Goal: Task Accomplishment & Management: Complete application form

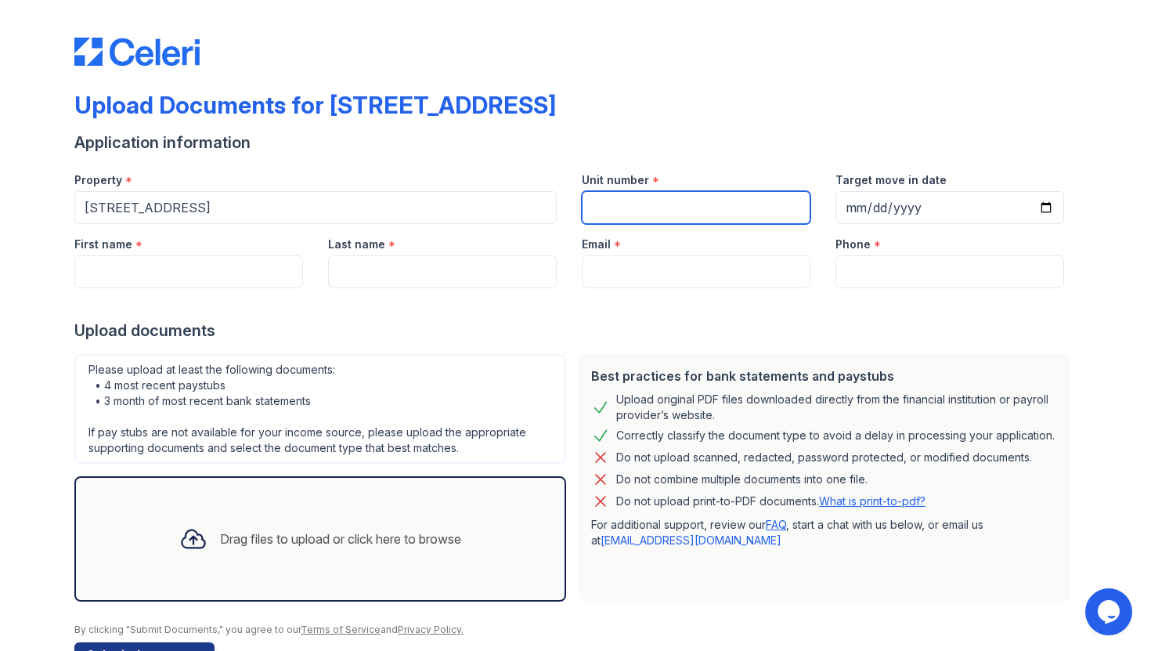
click at [670, 215] on input "Unit number" at bounding box center [696, 207] width 229 height 33
type input "5J"
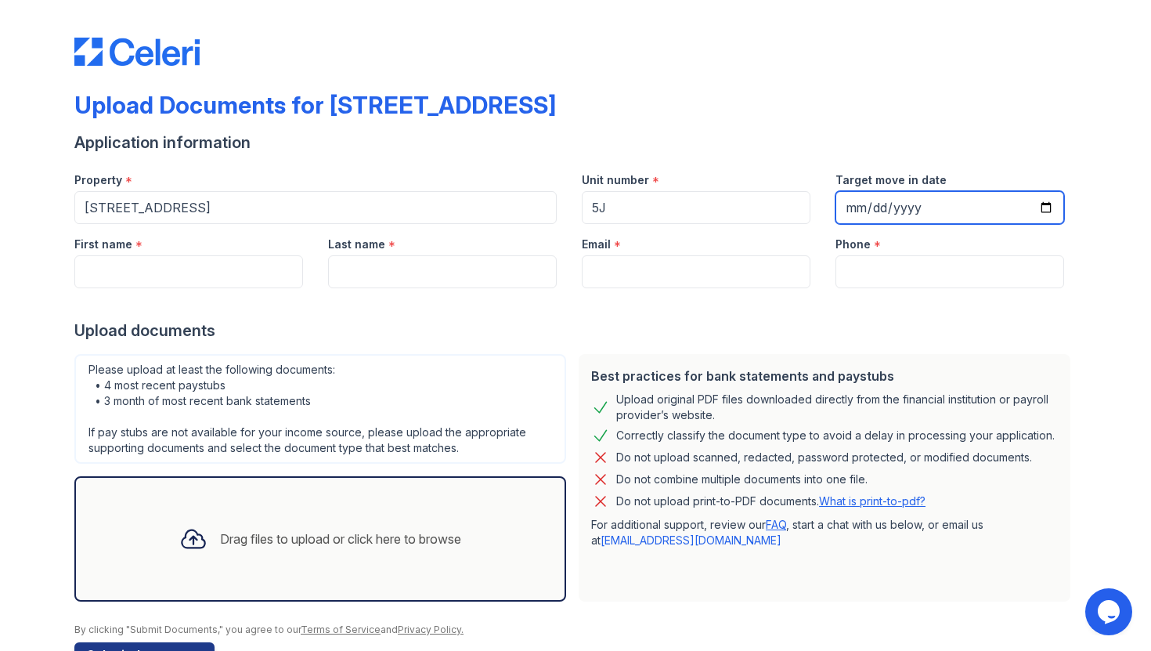
click at [1042, 204] on input "Target move in date" at bounding box center [950, 207] width 229 height 33
type input "[DATE]"
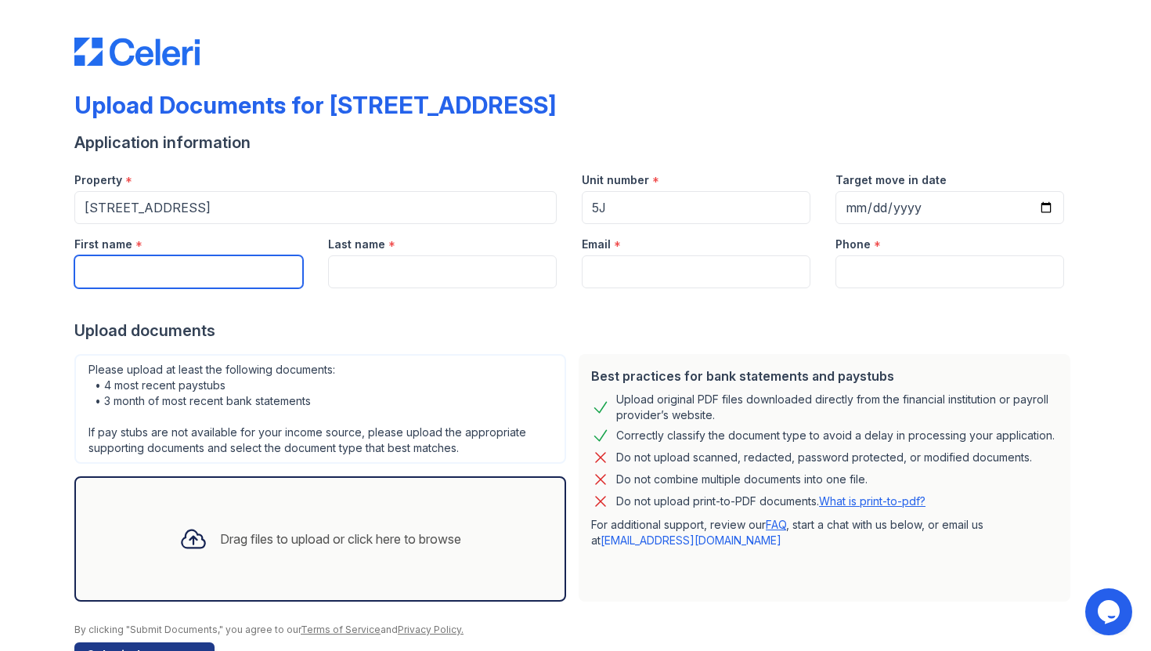
click at [238, 268] on input "First name" at bounding box center [188, 271] width 229 height 33
type input "Reetoja"
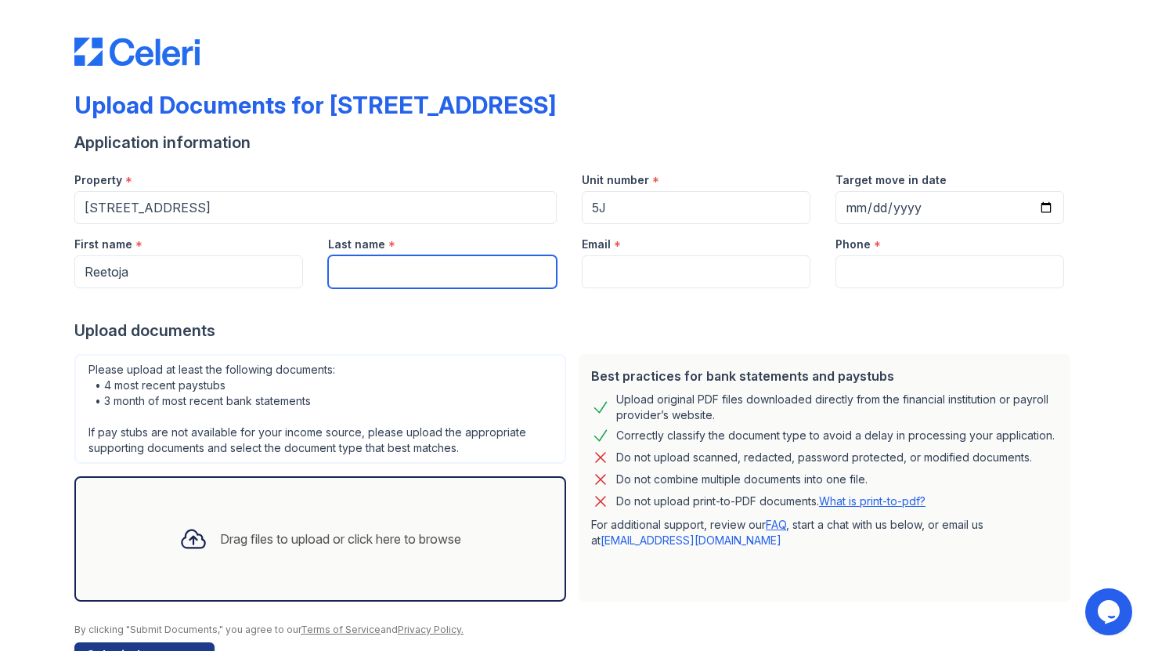
type input "[PERSON_NAME]"
type input "[EMAIL_ADDRESS][DOMAIN_NAME]"
type input "6077279974"
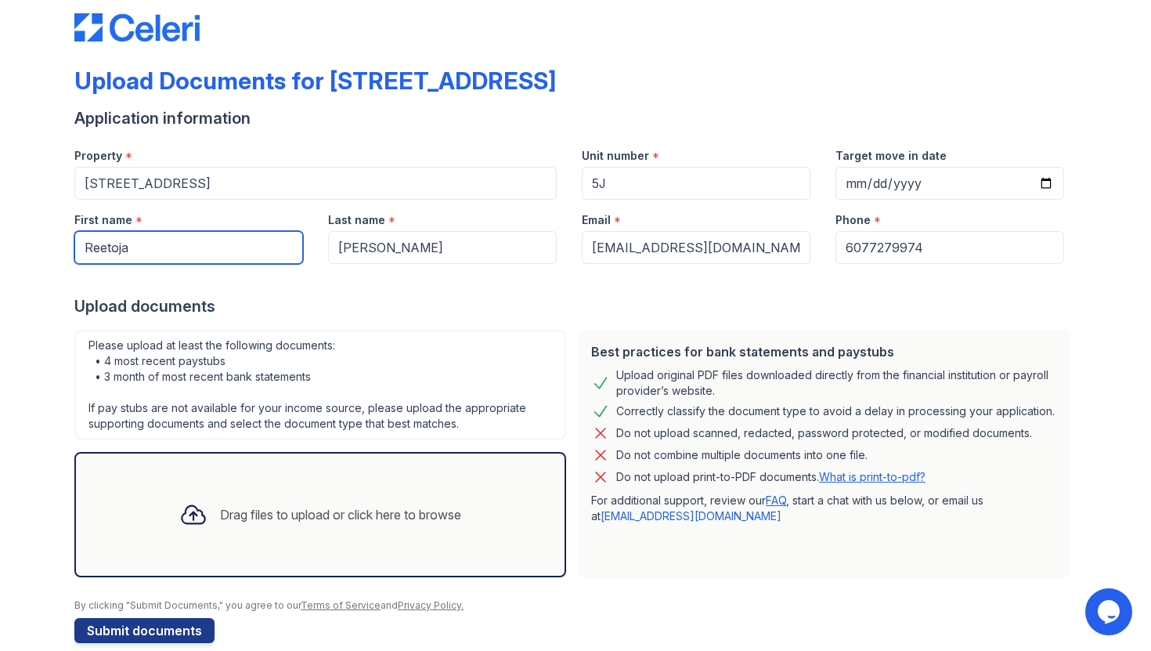
scroll to position [48, 0]
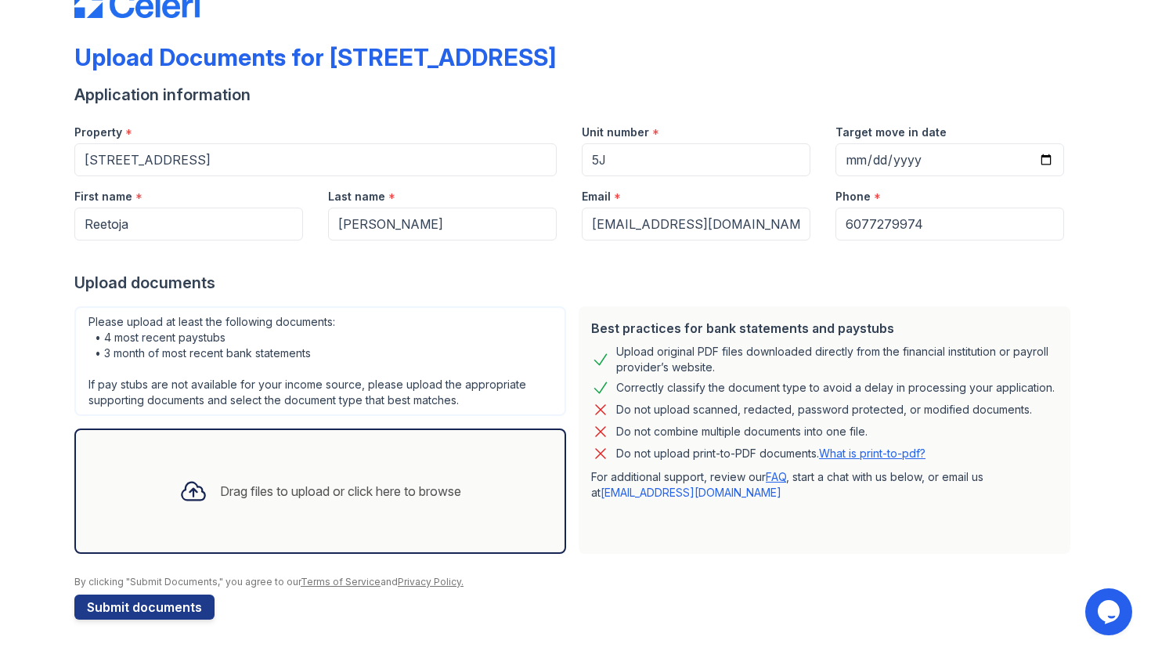
click at [239, 494] on div "Drag files to upload or click here to browse" at bounding box center [340, 491] width 241 height 19
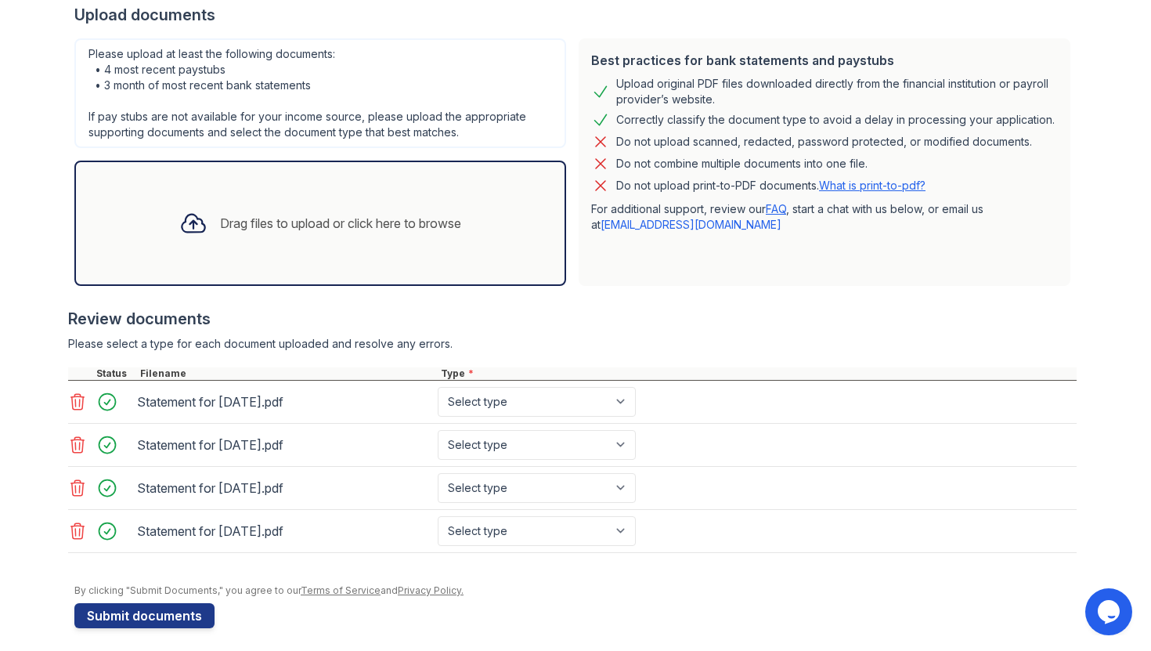
scroll to position [314, 0]
click at [522, 421] on div "Statement for [DATE].pdf Select type Paystub Bank Statement Offer Letter Tax Do…" at bounding box center [572, 403] width 1009 height 43
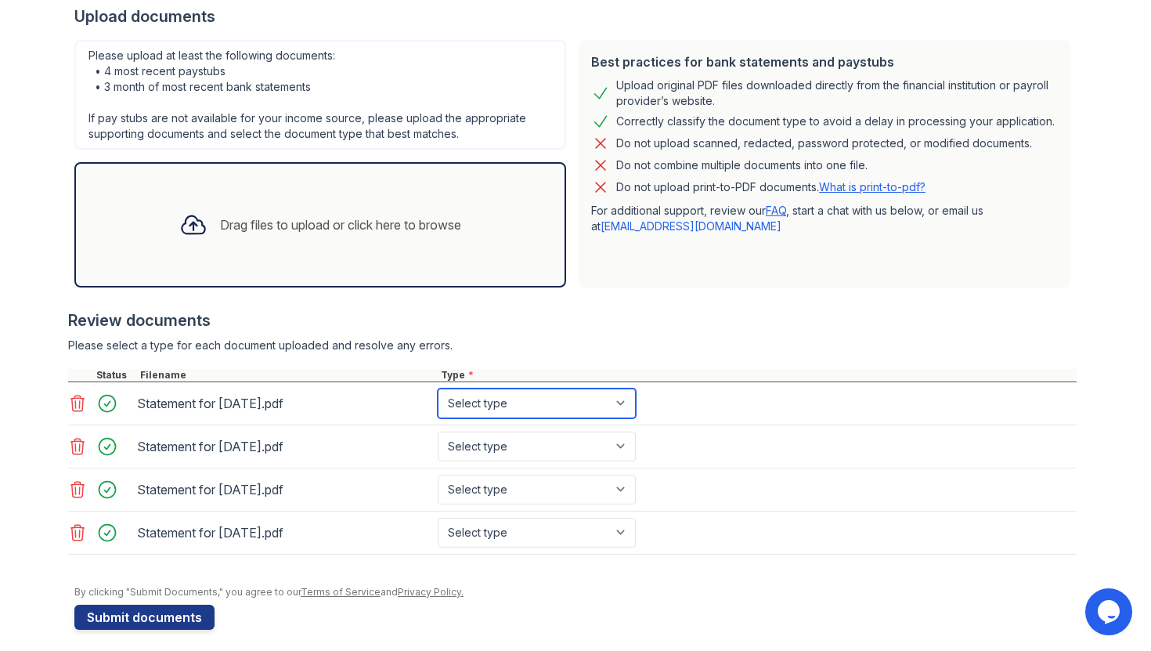
click at [508, 413] on select "Select type Paystub Bank Statement Offer Letter Tax Documents Benefit Award Let…" at bounding box center [537, 403] width 198 height 30
select select "paystub"
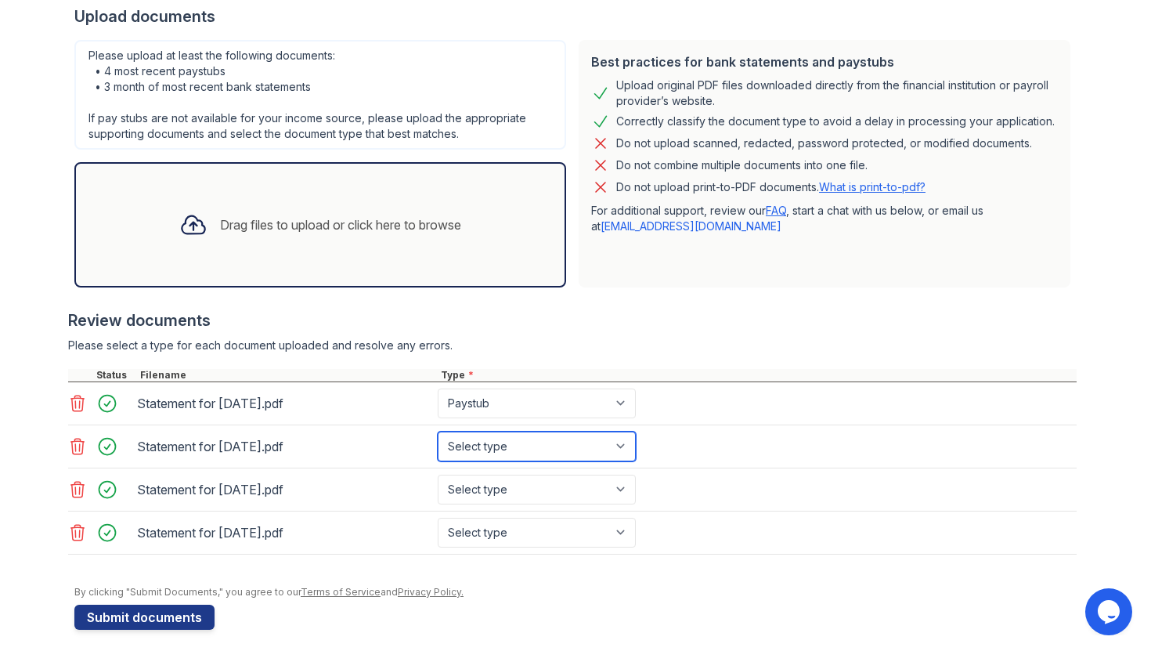
click at [526, 438] on select "Select type Paystub Bank Statement Offer Letter Tax Documents Benefit Award Let…" at bounding box center [537, 447] width 198 height 30
select select "paystub"
click at [529, 475] on div "Select type Paystub Bank Statement Offer Letter Tax Documents Benefit Award Let…" at bounding box center [538, 490] width 201 height 30
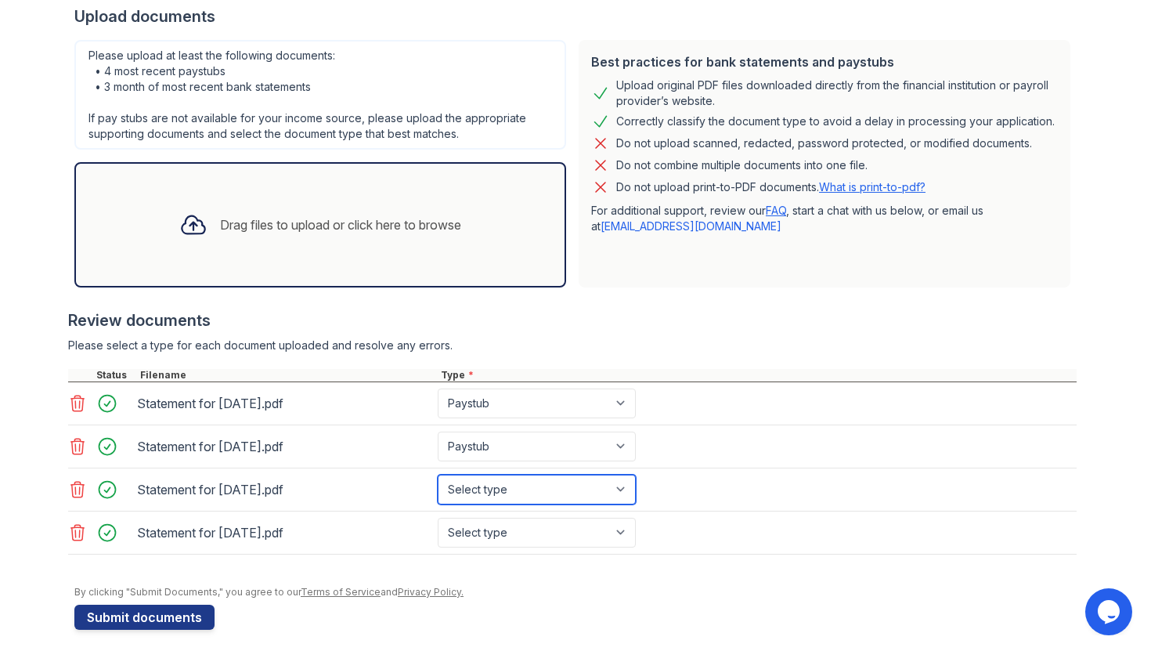
click at [531, 492] on select "Select type Paystub Bank Statement Offer Letter Tax Documents Benefit Award Let…" at bounding box center [537, 490] width 198 height 30
select select "bank_statement"
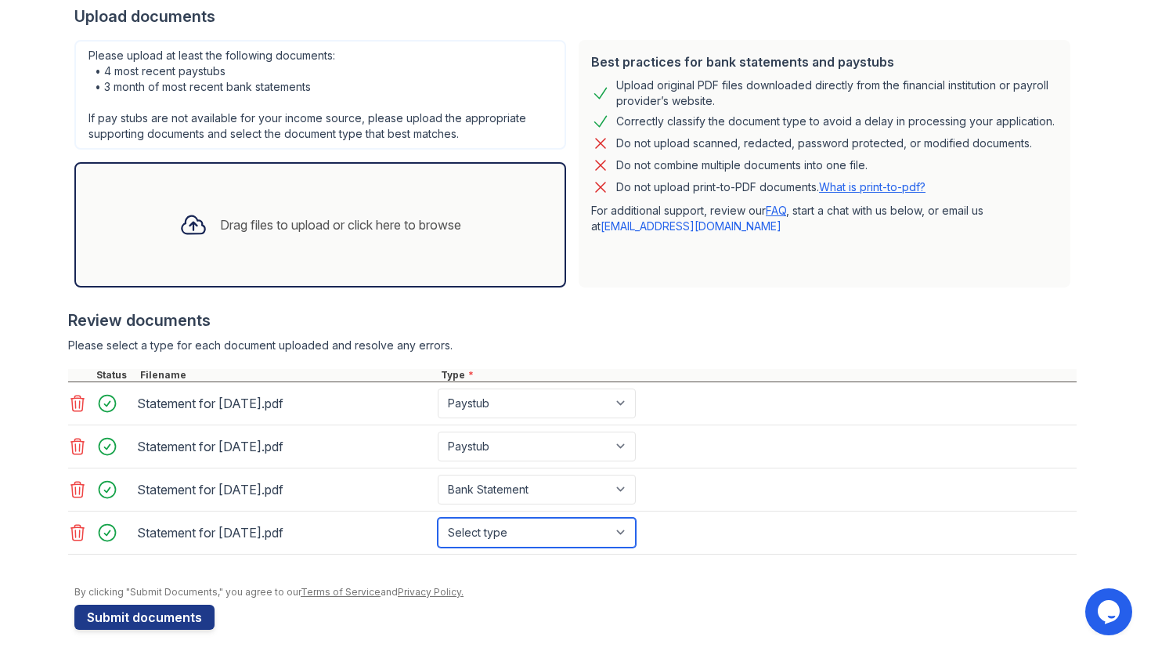
click at [524, 532] on select "Select type Paystub Bank Statement Offer Letter Tax Documents Benefit Award Let…" at bounding box center [537, 533] width 198 height 30
select select "paystub"
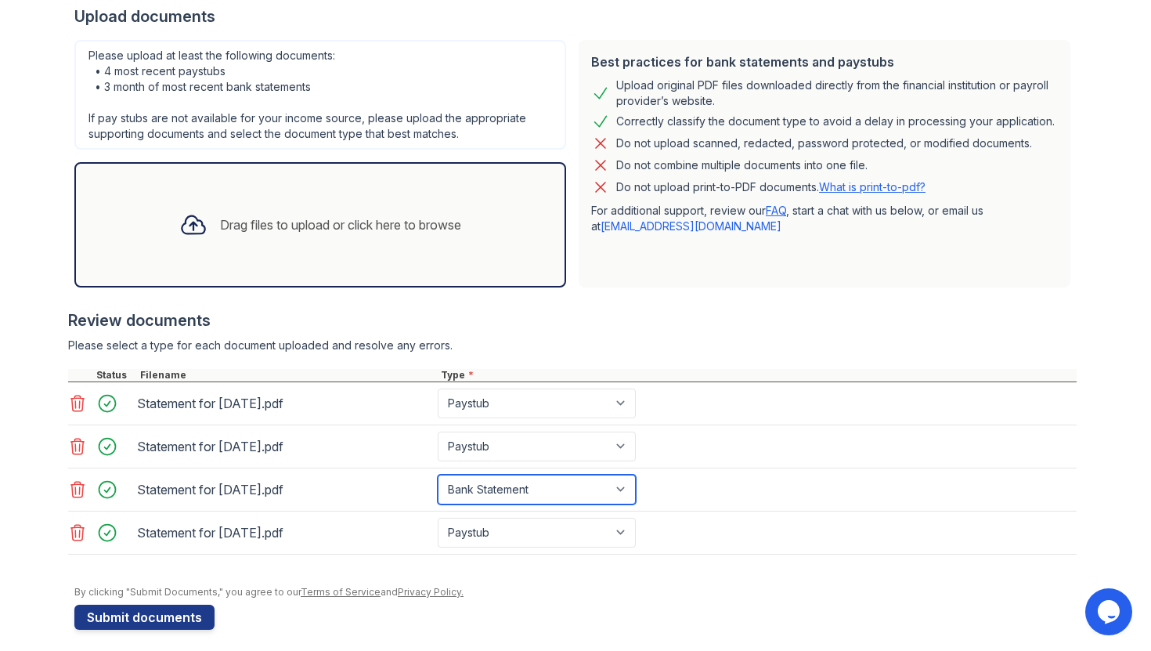
click at [482, 491] on select "Select type Paystub Bank Statement Offer Letter Tax Documents Benefit Award Let…" at bounding box center [537, 490] width 198 height 30
select select "paystub"
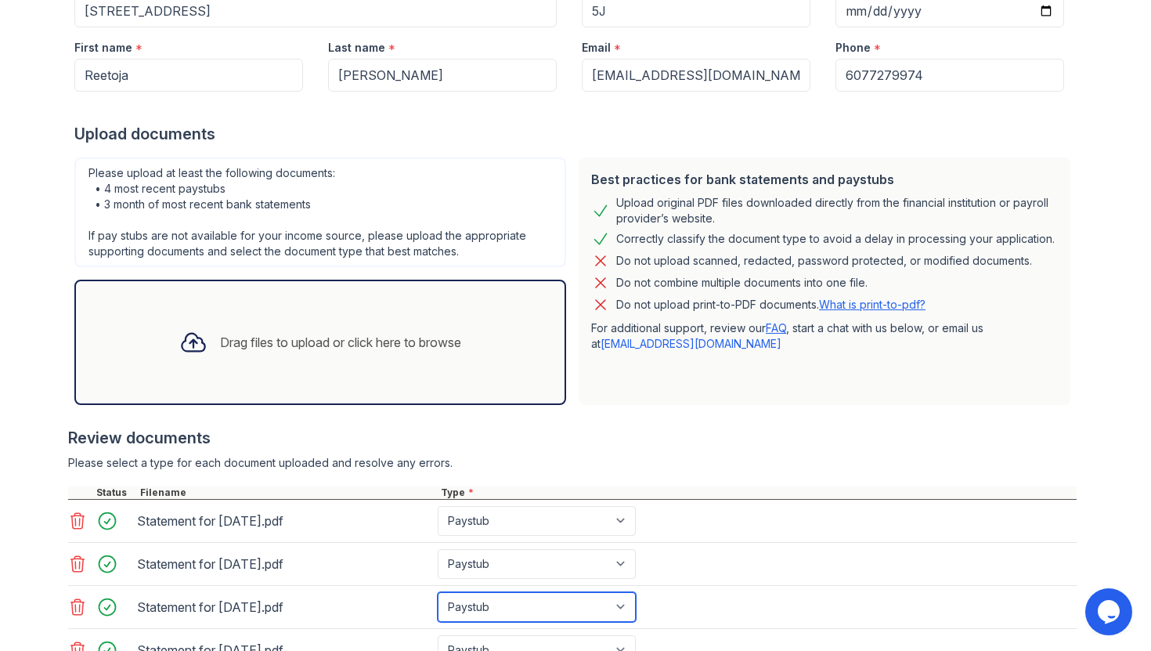
scroll to position [170, 0]
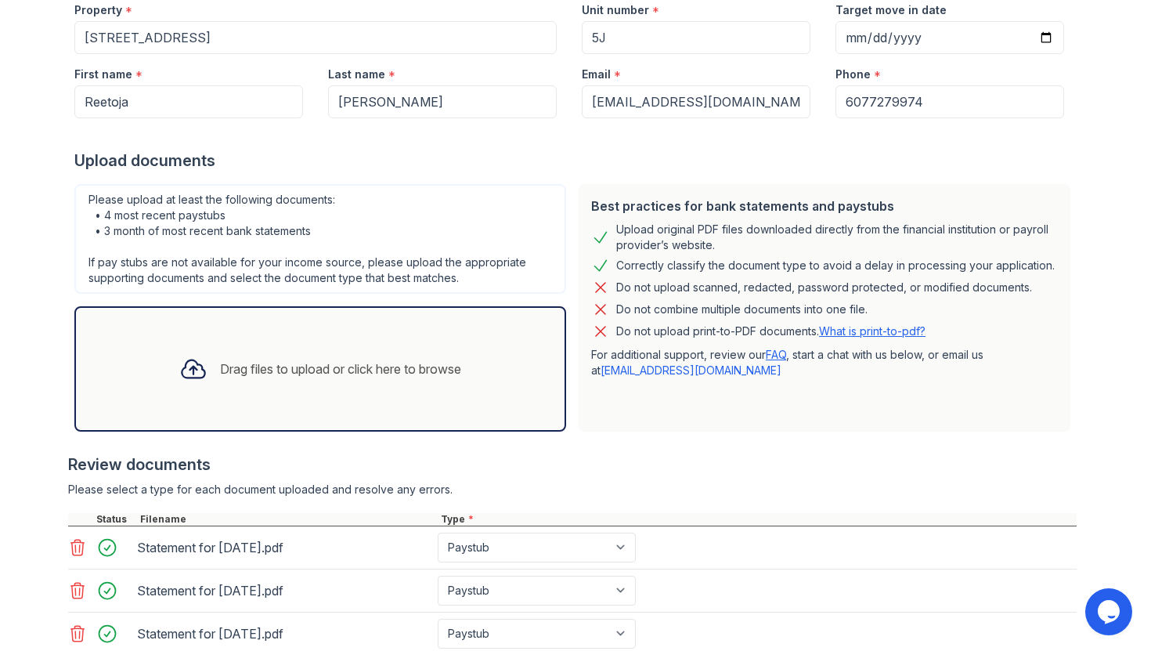
click at [0, 206] on div "Upload Documents for [STREET_ADDRESS] Application information Property * [STREE…" at bounding box center [575, 155] width 1151 height 651
drag, startPoint x: 107, startPoint y: 230, endPoint x: 346, endPoint y: 230, distance: 239.7
click at [346, 230] on div "Please upload at least the following documents: • 4 most recent paystubs • 3 mo…" at bounding box center [320, 239] width 492 height 110
click at [246, 366] on div "Drag files to upload or click here to browse" at bounding box center [340, 369] width 241 height 19
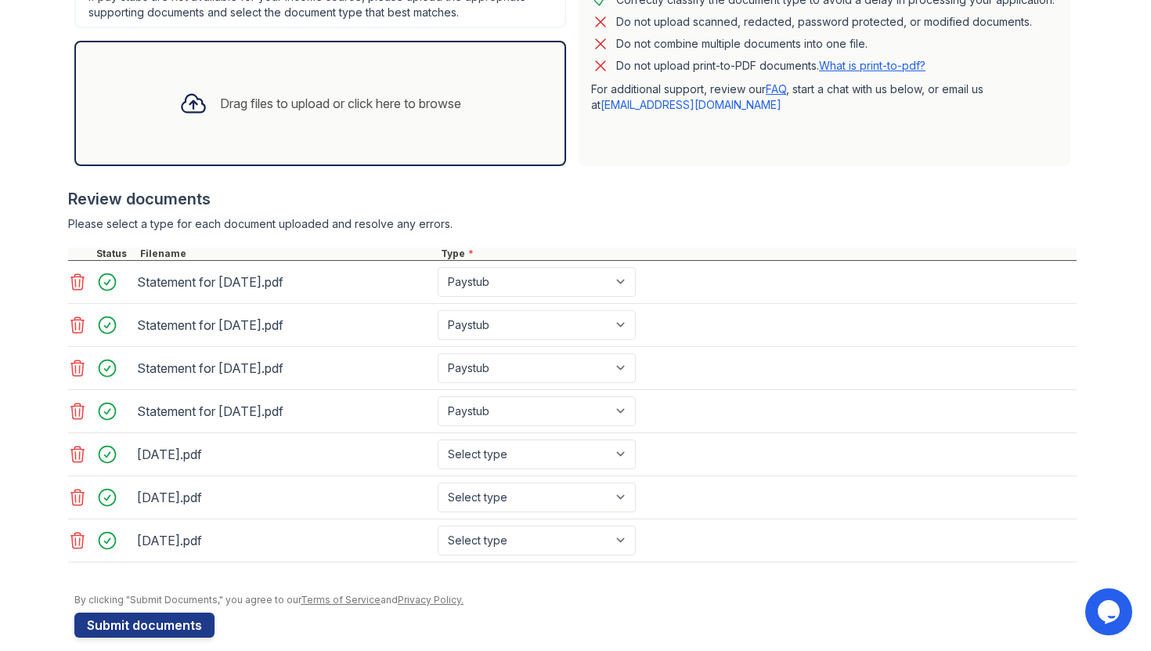
scroll to position [453, 0]
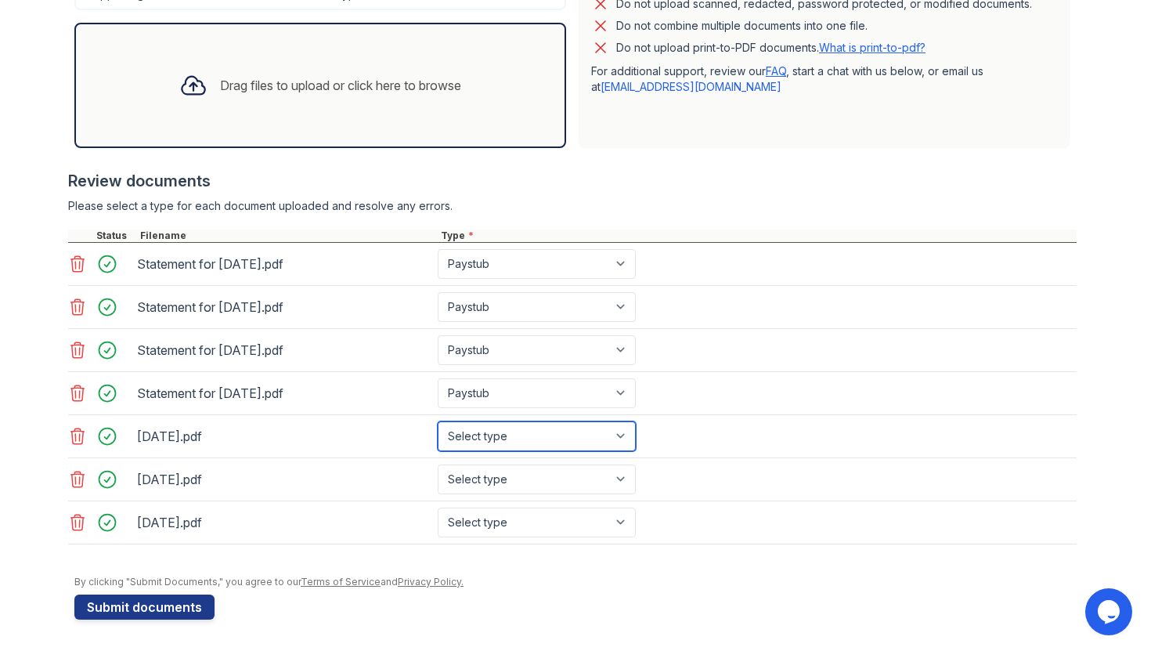
click at [464, 442] on select "Select type Paystub Bank Statement Offer Letter Tax Documents Benefit Award Let…" at bounding box center [537, 436] width 198 height 30
select select "bank_statement"
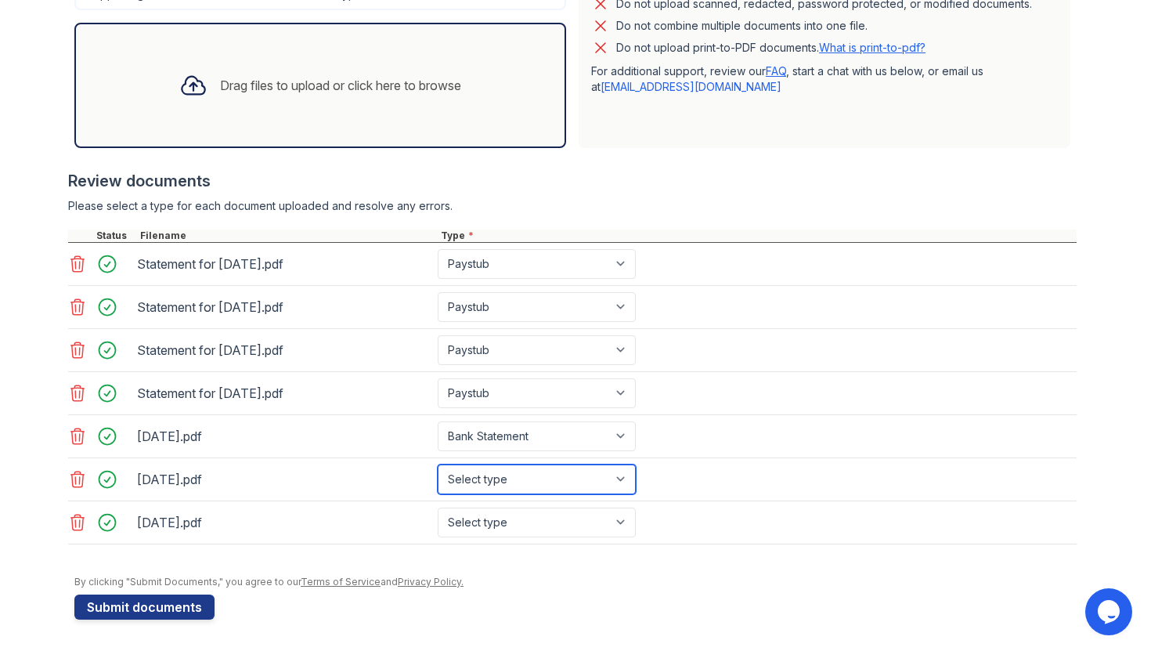
click at [486, 472] on select "Select type Paystub Bank Statement Offer Letter Tax Documents Benefit Award Let…" at bounding box center [537, 479] width 198 height 30
select select "bank_statement"
click at [501, 513] on select "Select type Paystub Bank Statement Offer Letter Tax Documents Benefit Award Let…" at bounding box center [537, 523] width 198 height 30
select select "bank_statement"
click at [773, 208] on div "Please select a type for each document uploaded and resolve any errors." at bounding box center [572, 206] width 1009 height 16
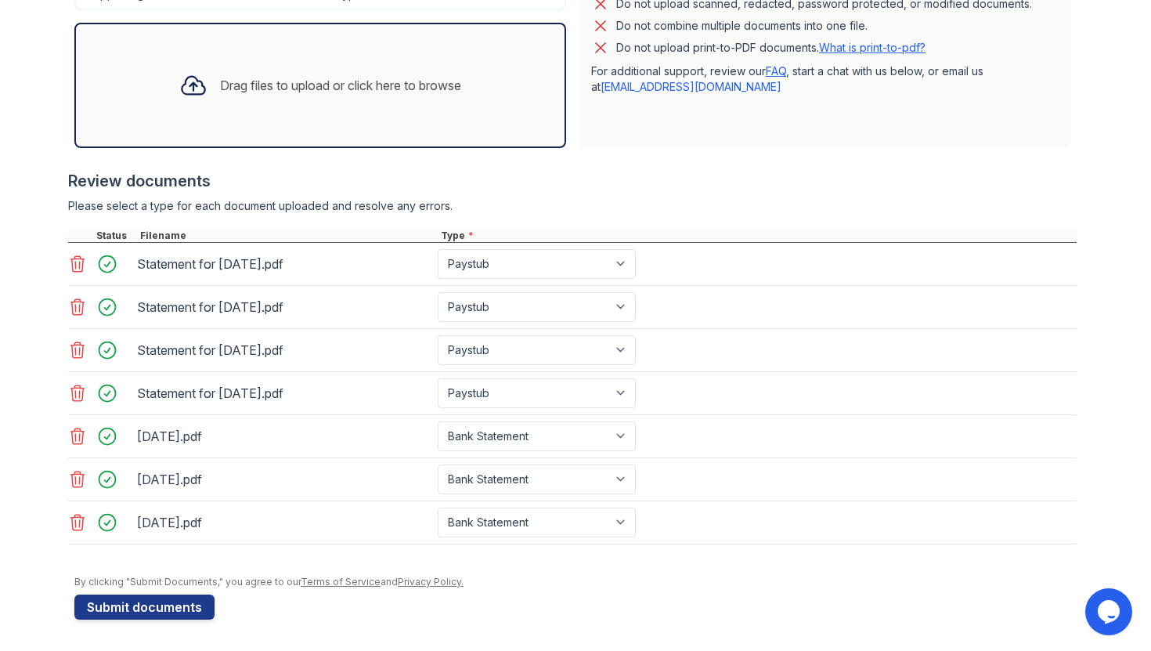
click at [99, 620] on div "Upload Documents for [STREET_ADDRESS] Application information Property * [STREE…" at bounding box center [575, 89] width 1003 height 1073
click at [135, 607] on button "Submit documents" at bounding box center [144, 606] width 140 height 25
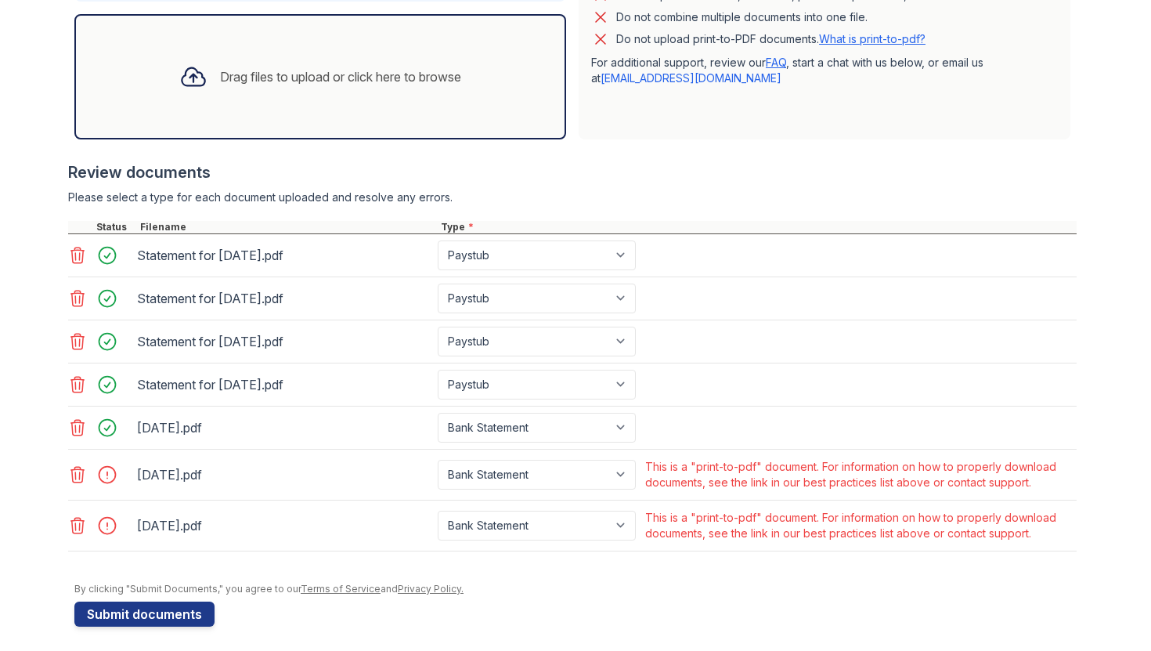
scroll to position [513, 0]
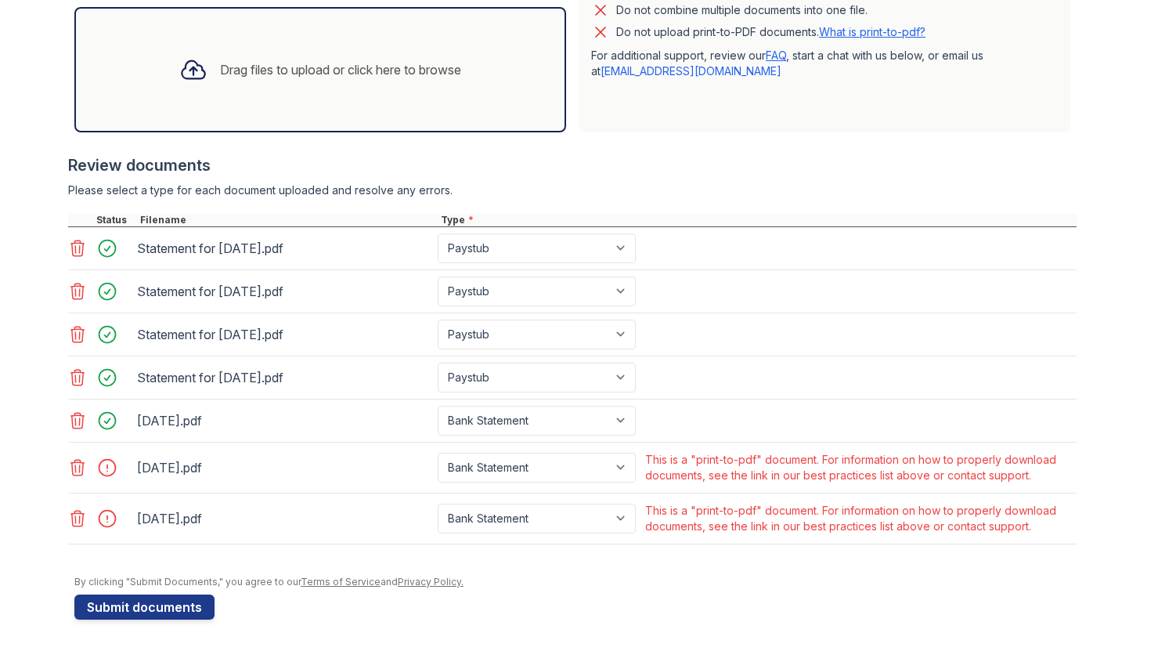
click at [760, 468] on div "This is a "print-to-pdf" document. For information on how to properly download …" at bounding box center [859, 467] width 428 height 31
click at [81, 463] on icon at bounding box center [77, 467] width 19 height 19
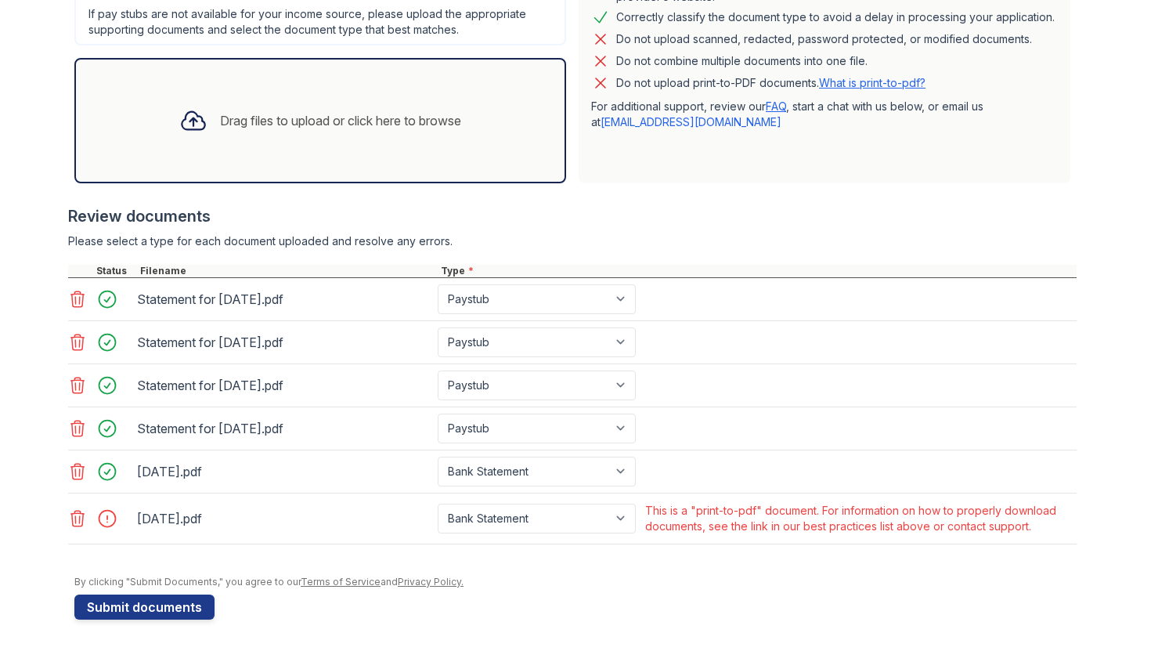
click at [78, 519] on icon at bounding box center [77, 519] width 13 height 16
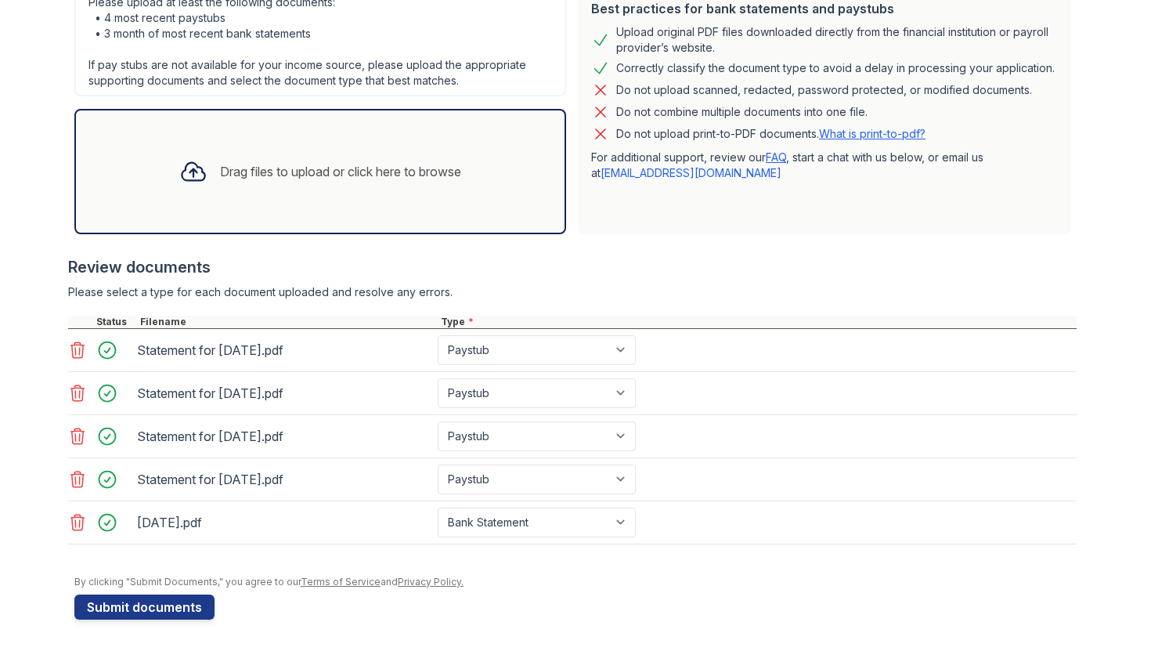
click at [874, 132] on link "What is print-to-pdf?" at bounding box center [872, 133] width 107 height 13
click at [305, 190] on div "Drag files to upload or click here to browse" at bounding box center [320, 171] width 307 height 53
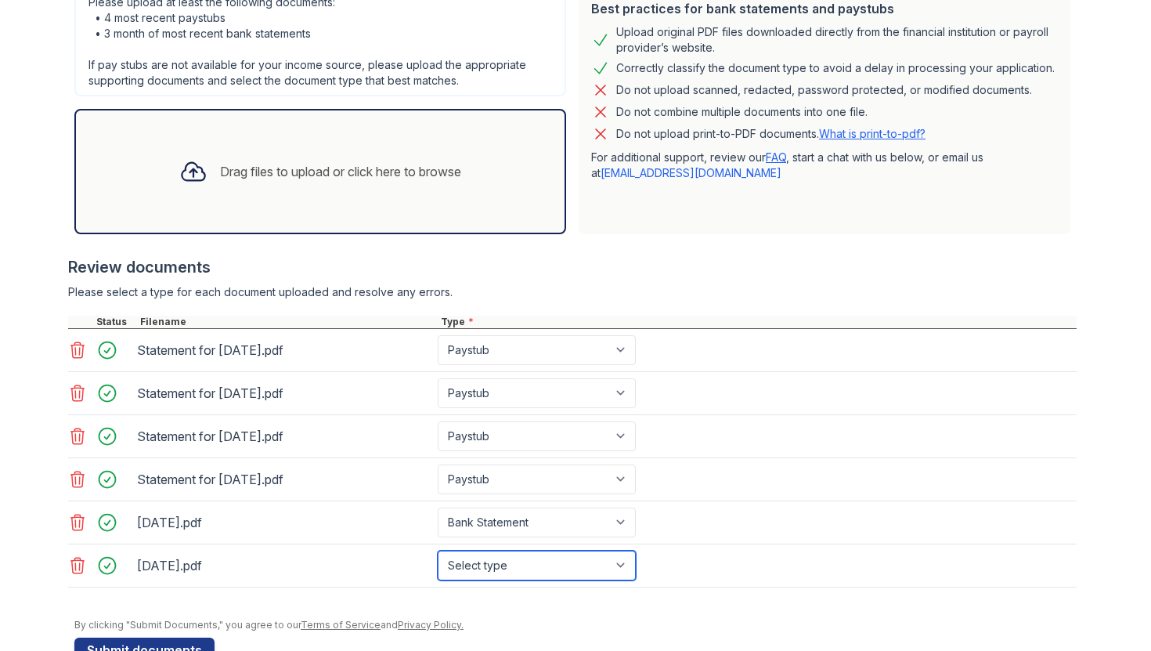
click at [494, 572] on select "Select type Paystub Bank Statement Offer Letter Tax Documents Benefit Award Let…" at bounding box center [537, 566] width 198 height 30
select select "bank_statement"
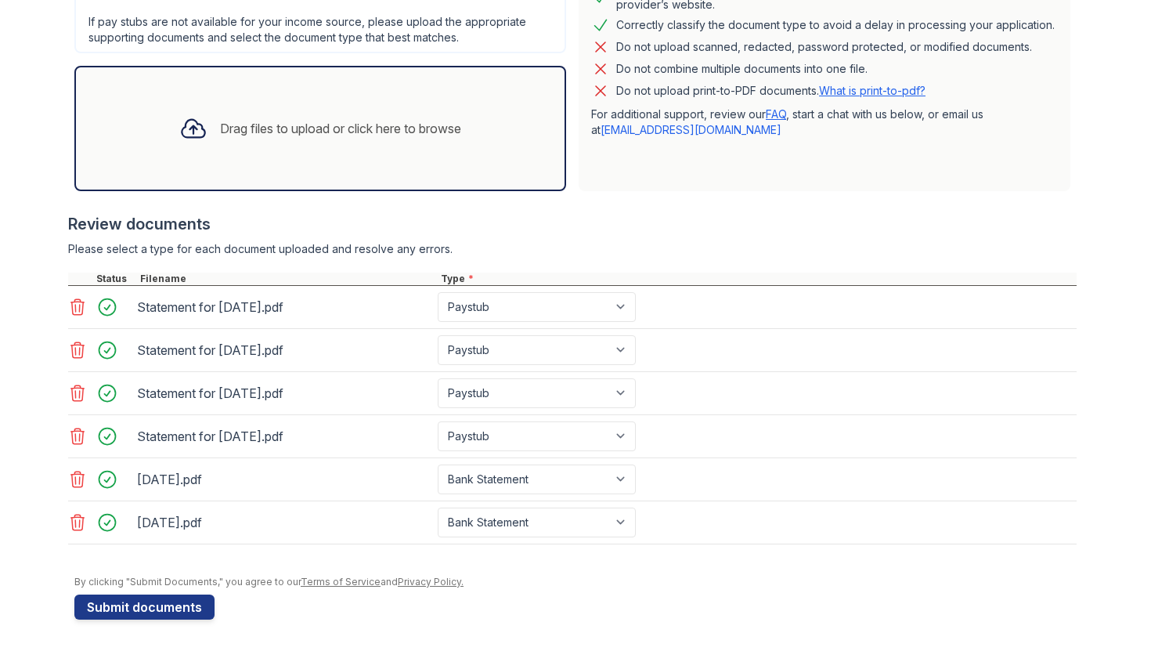
click at [289, 145] on div "Drag files to upload or click here to browse" at bounding box center [320, 128] width 307 height 53
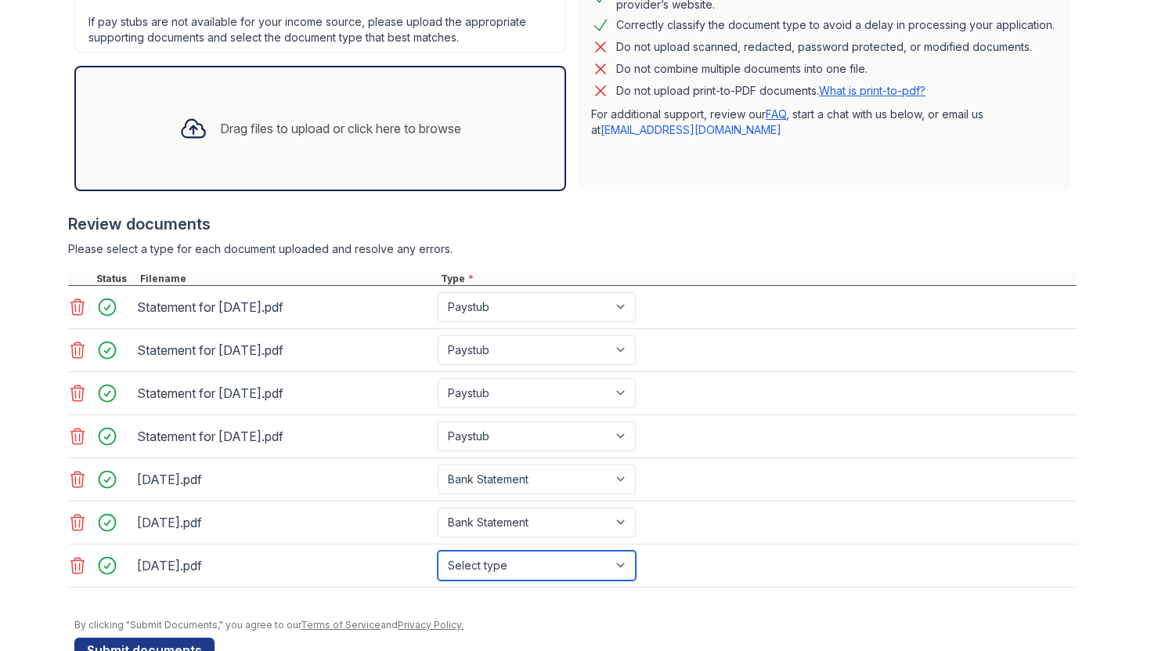
click at [490, 569] on select "Select type Paystub Bank Statement Offer Letter Tax Documents Benefit Award Let…" at bounding box center [537, 566] width 198 height 30
select select "bank_statement"
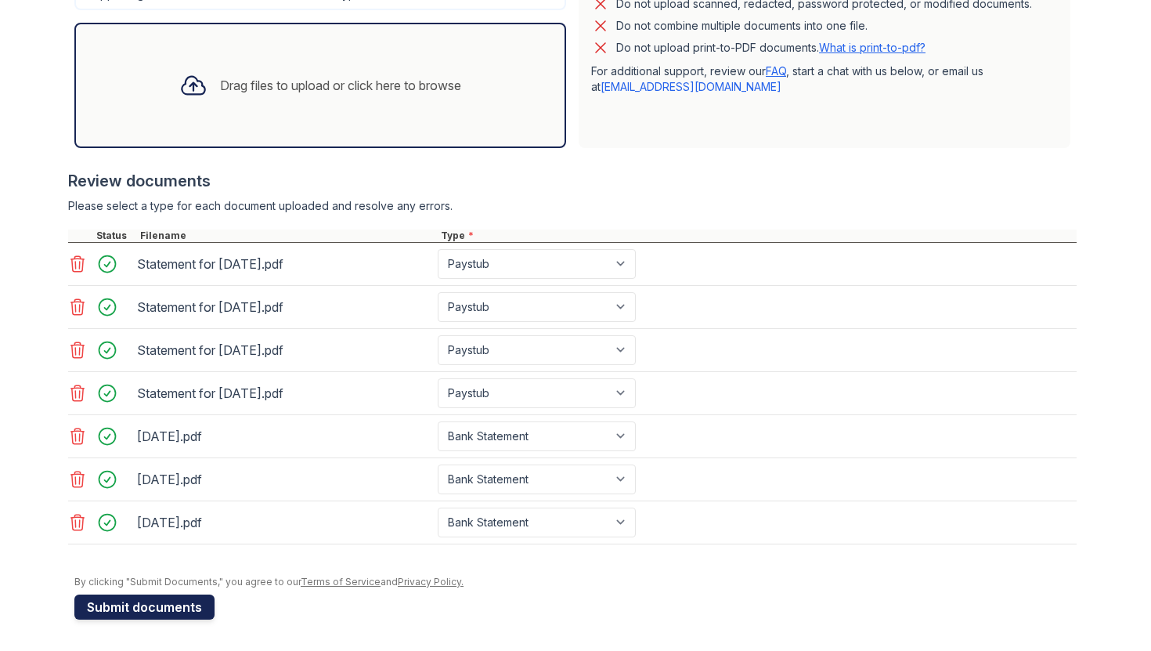
click at [121, 602] on button "Submit documents" at bounding box center [144, 606] width 140 height 25
